Goal: Find specific page/section: Locate a particular part of the current website

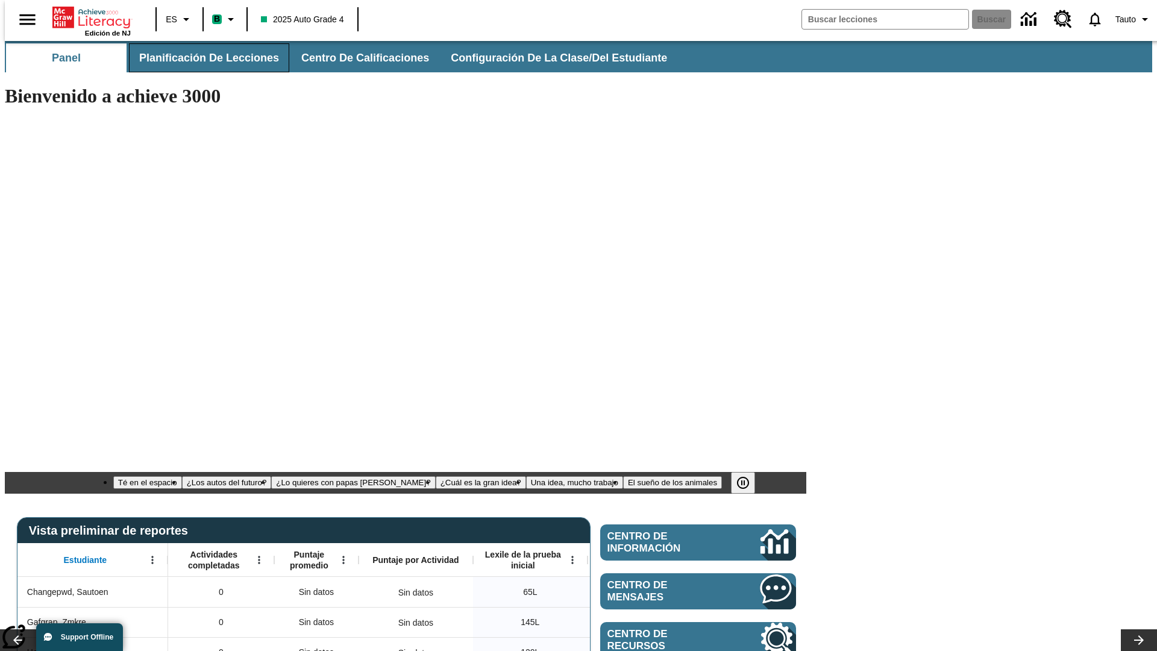
click at [202, 58] on span "Planificación de lecciones" at bounding box center [209, 58] width 140 height 14
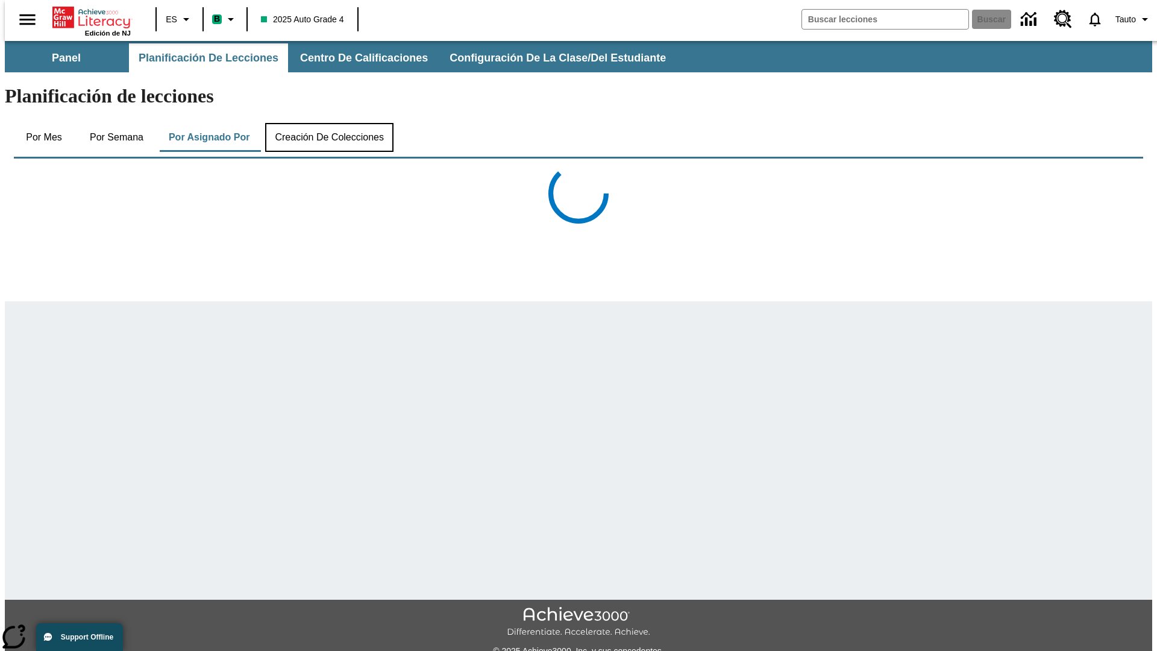
click at [327, 123] on button "Creación de colecciones" at bounding box center [329, 137] width 128 height 29
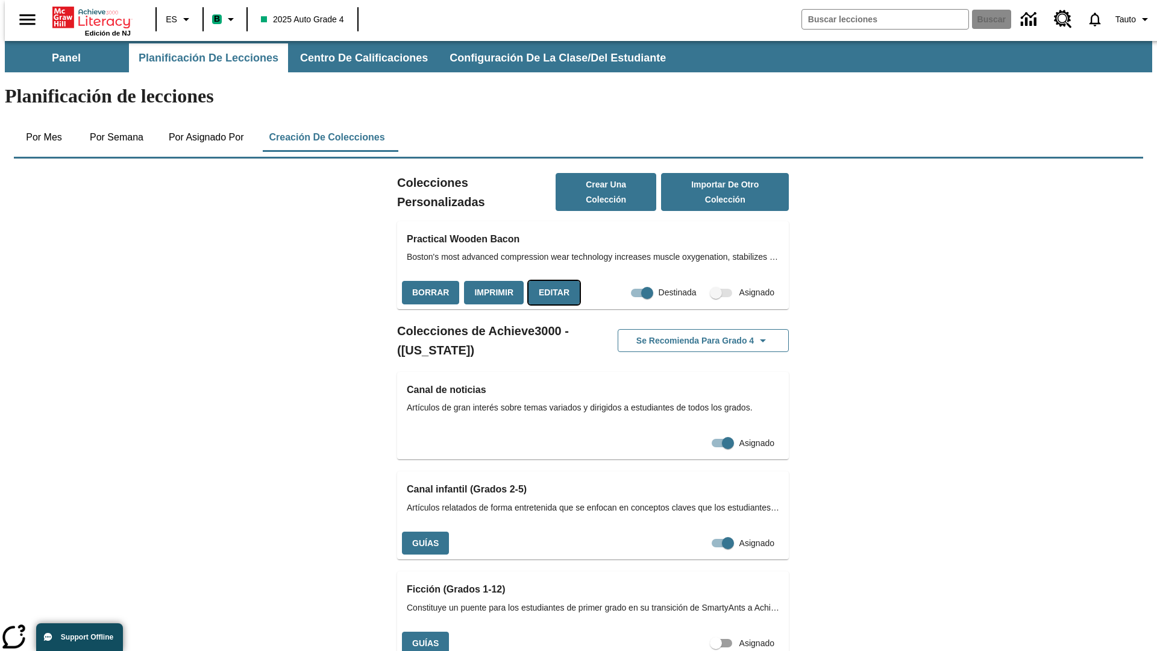
click at [550, 281] on button "Editar" at bounding box center [553, 292] width 51 height 23
